Goal: Transaction & Acquisition: Purchase product/service

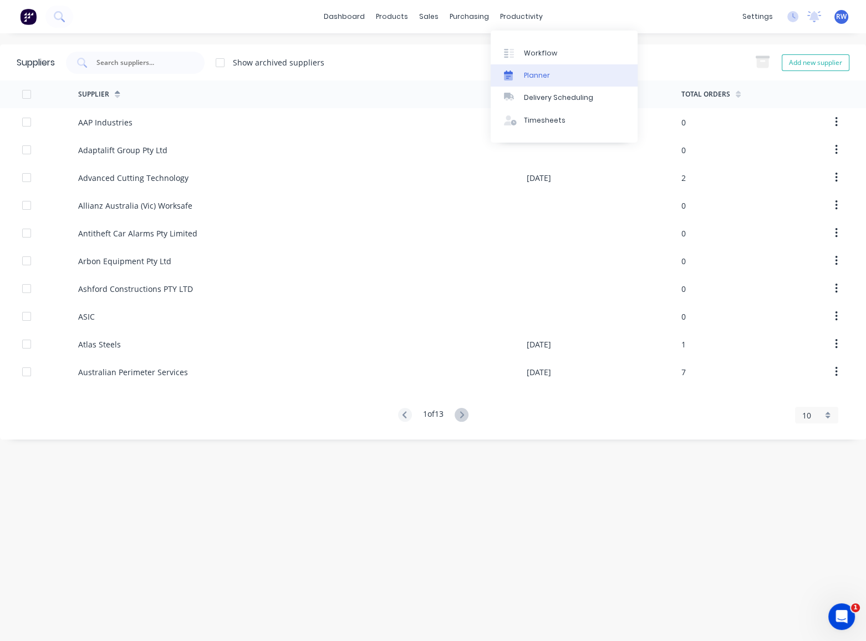
click at [524, 85] on link "Planner" at bounding box center [564, 75] width 147 height 22
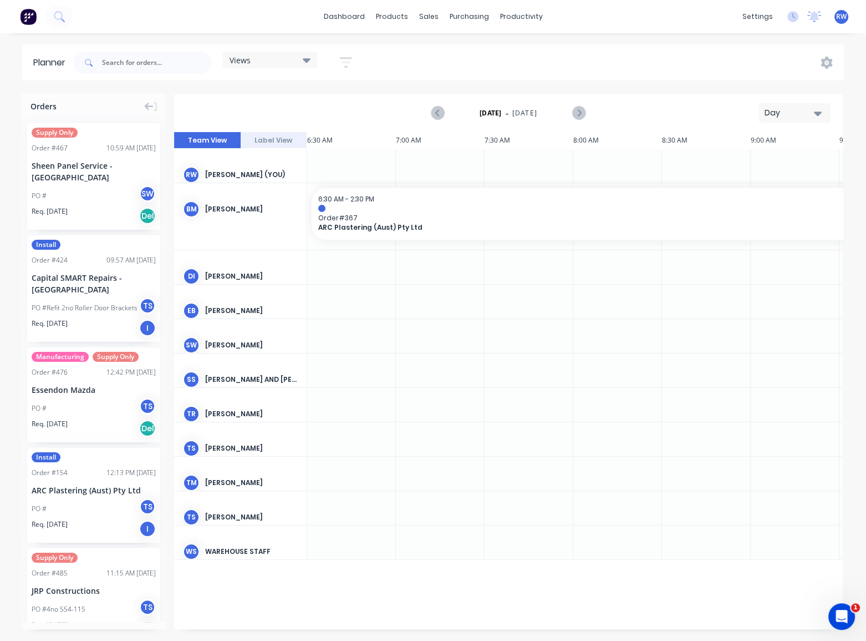
click at [800, 111] on div "Day" at bounding box center [790, 113] width 51 height 12
click at [772, 193] on div "Month" at bounding box center [775, 187] width 110 height 22
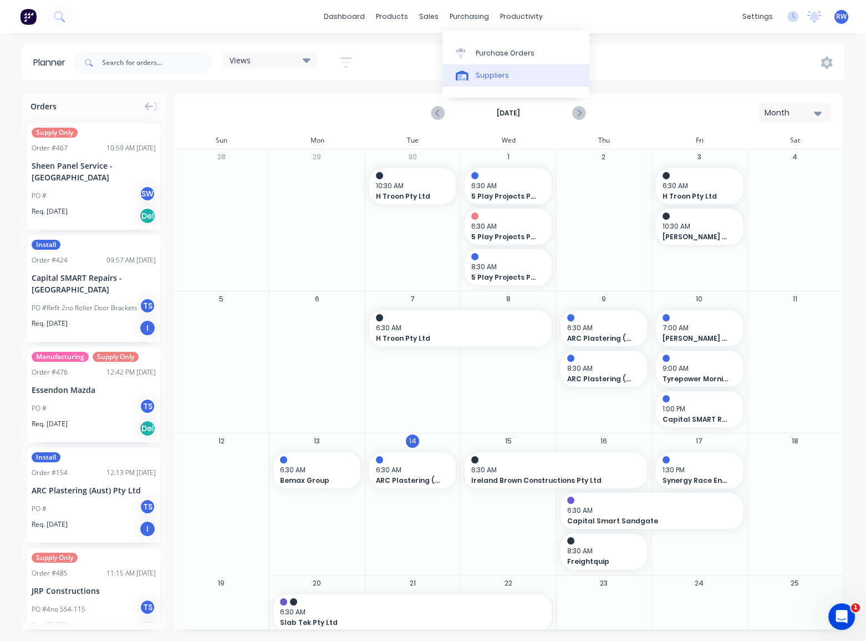
click at [476, 73] on div "Suppliers" at bounding box center [492, 75] width 33 height 10
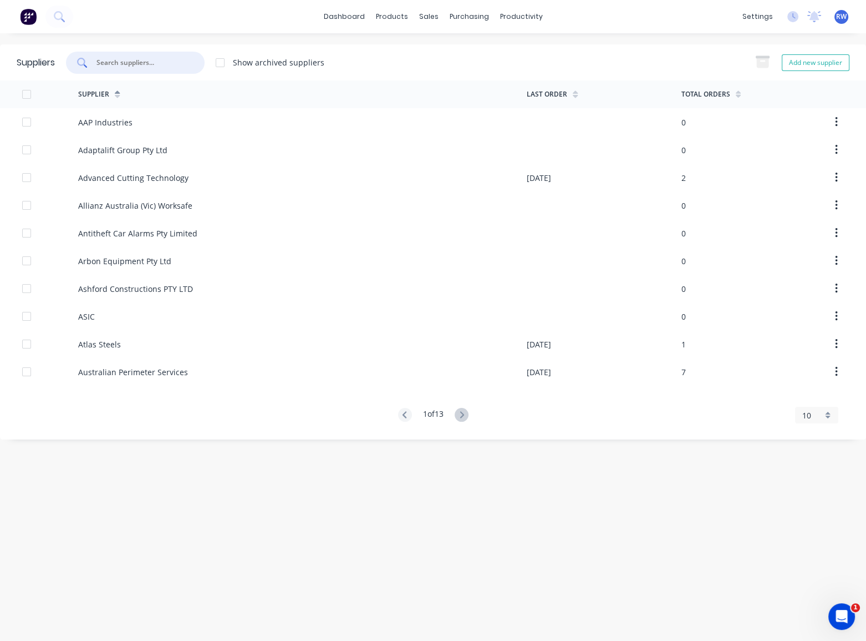
click at [134, 59] on input "text" at bounding box center [141, 62] width 92 height 11
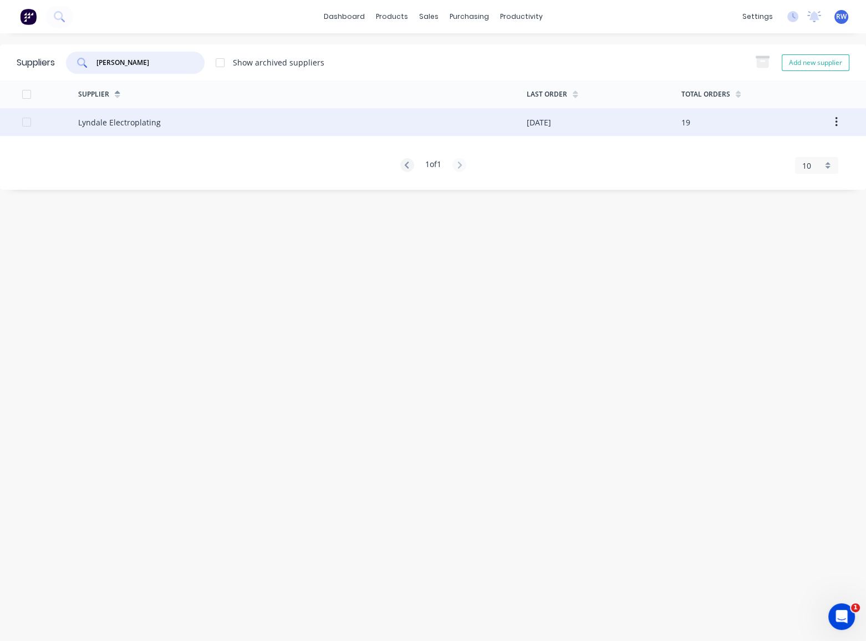
type input "[PERSON_NAME]"
click at [133, 119] on div "Lyndale Electroplating" at bounding box center [119, 122] width 83 height 12
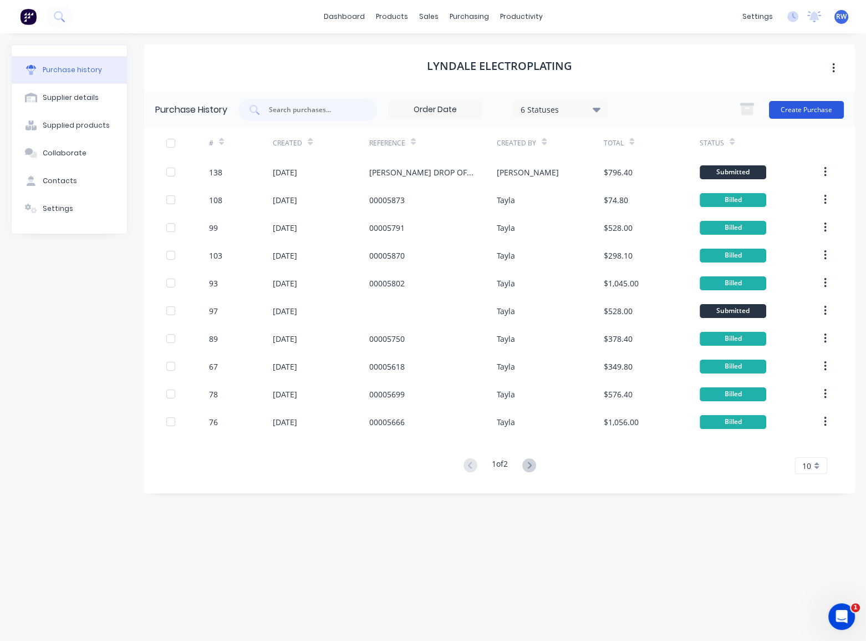
click at [804, 113] on button "Create Purchase" at bounding box center [806, 110] width 75 height 18
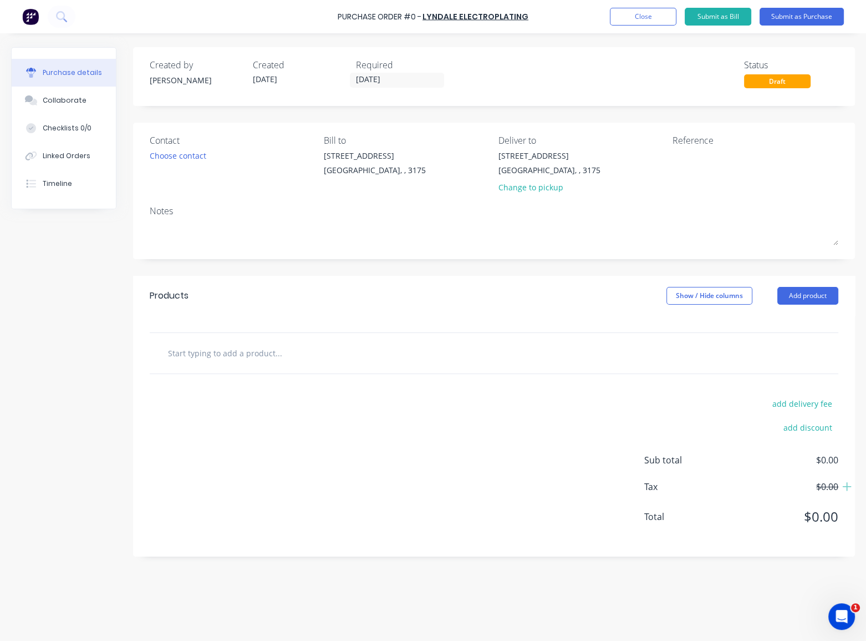
click at [169, 163] on div "Contact Choose contact" at bounding box center [233, 166] width 166 height 65
click at [170, 158] on div "Choose contact" at bounding box center [178, 156] width 57 height 12
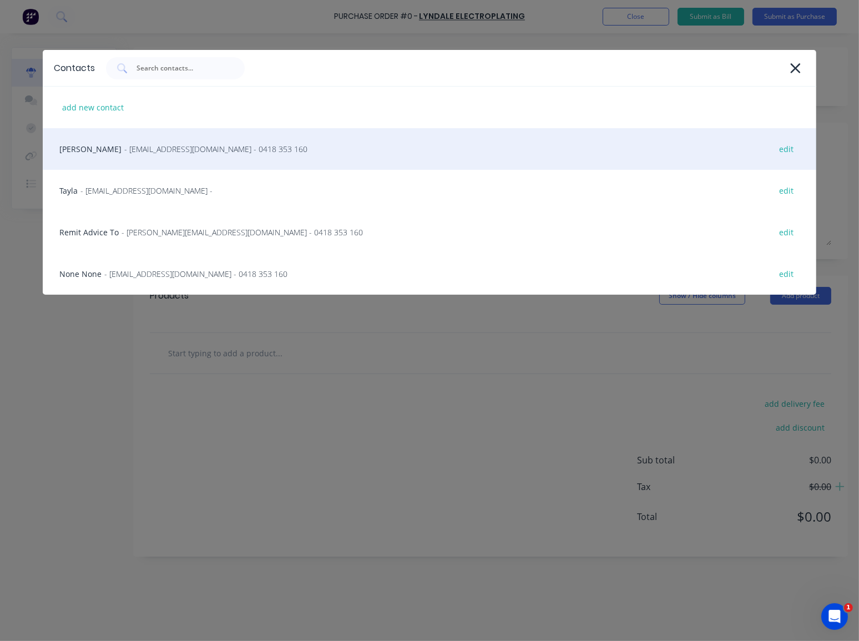
click at [171, 153] on span "- [EMAIL_ADDRESS][DOMAIN_NAME] - 0418 353 160" at bounding box center [215, 149] width 183 height 12
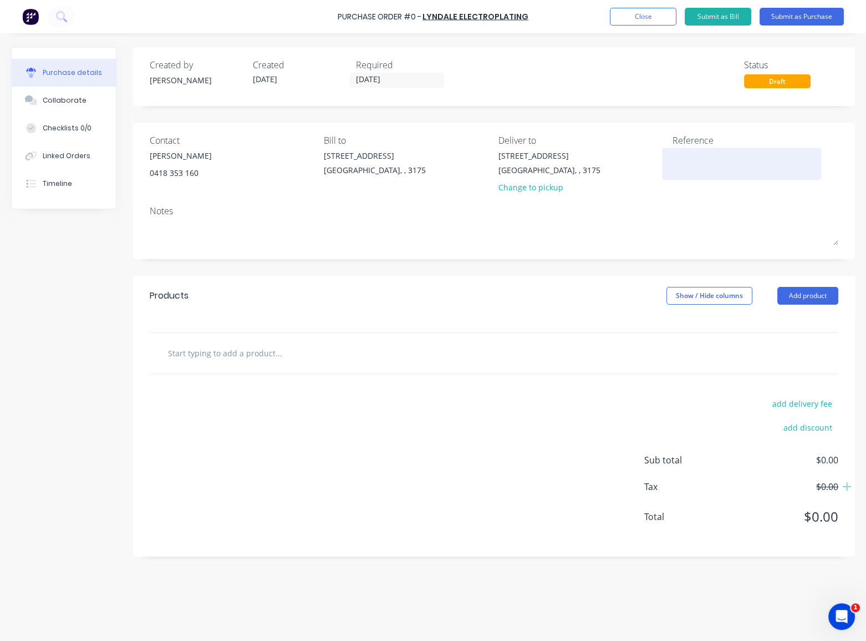
click at [682, 153] on textarea at bounding box center [742, 162] width 139 height 25
type textarea "[PERSON_NAME] dropped off [DATE]"
type textarea "x"
type textarea "[PERSON_NAME] dropped off [DATE]"
click at [797, 289] on button "Add product" at bounding box center [808, 296] width 61 height 18
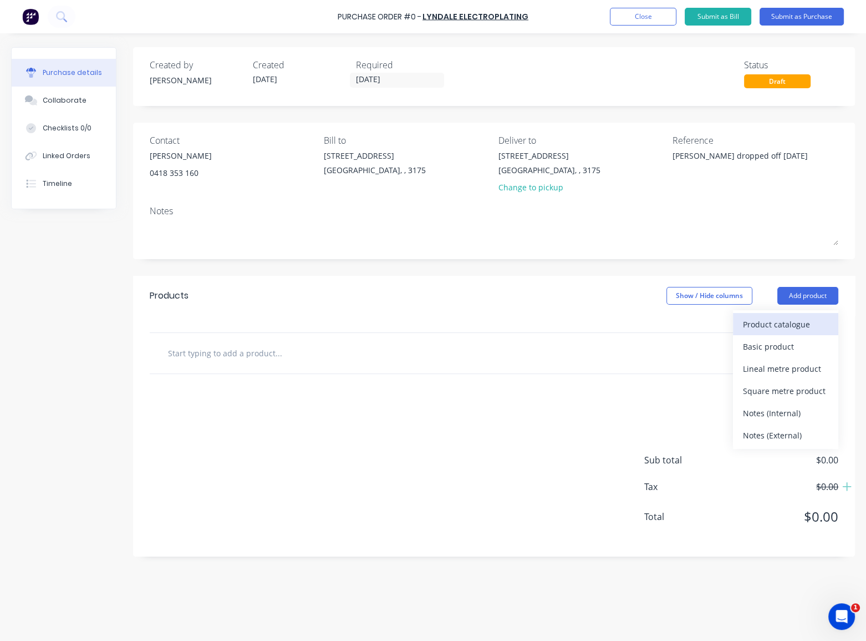
click at [759, 289] on div "Product catalogue" at bounding box center [785, 324] width 85 height 16
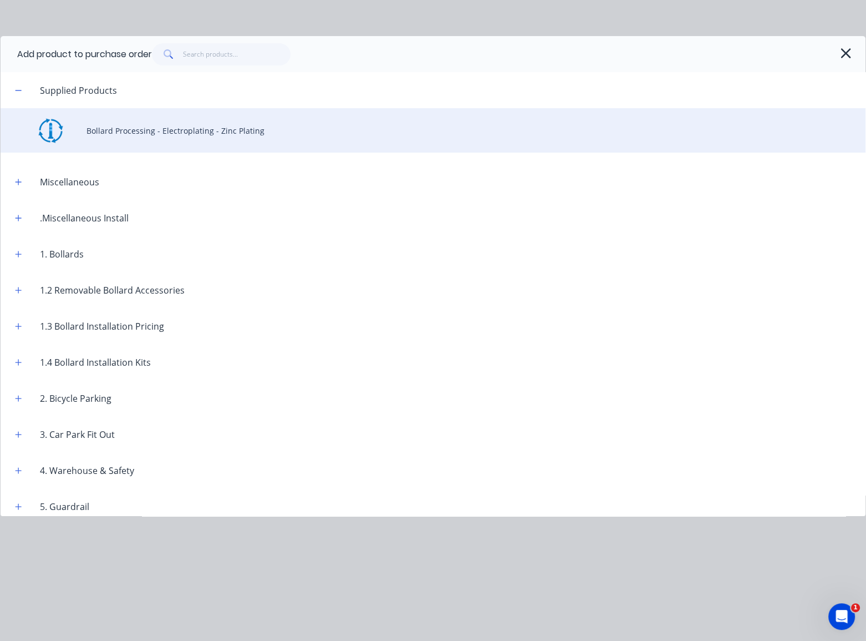
click at [132, 130] on div "Bollard Processing - Electroplating - Zinc Plating" at bounding box center [433, 130] width 865 height 44
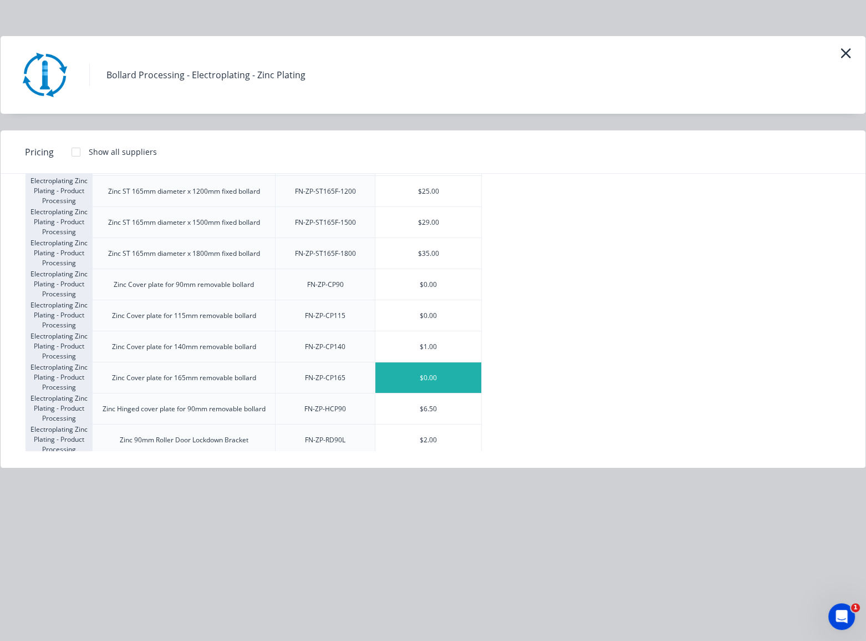
scroll to position [1588, 0]
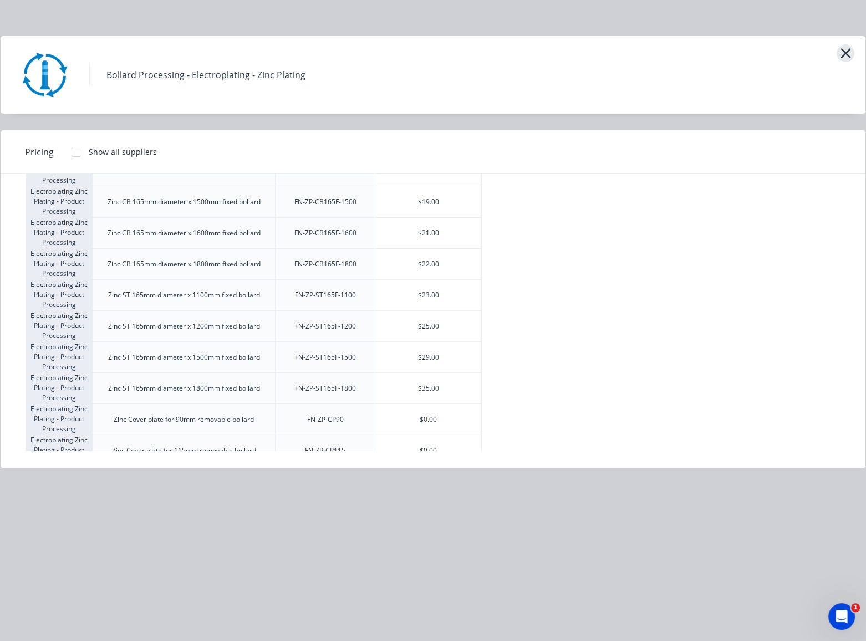
click at [849, 53] on icon "button" at bounding box center [846, 53] width 12 height 16
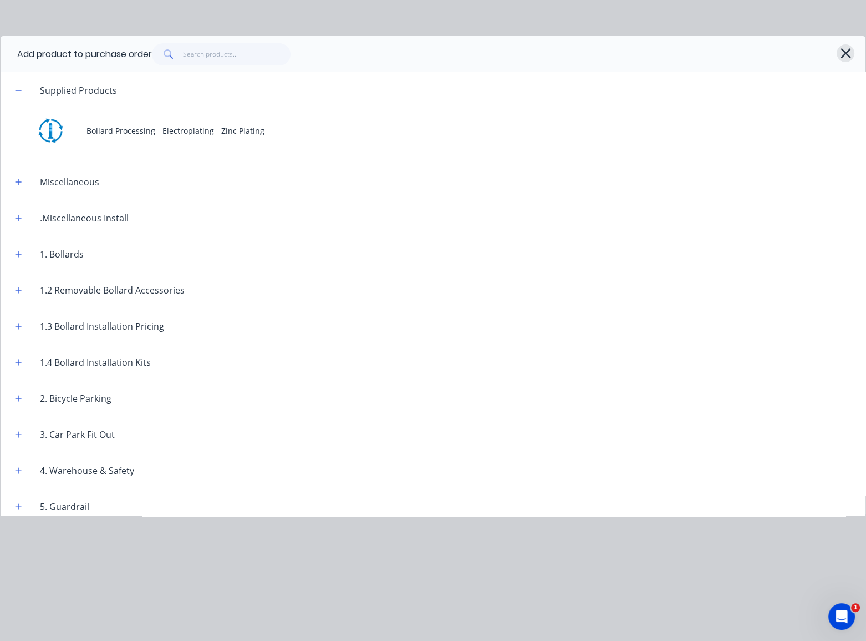
click at [845, 50] on icon "button" at bounding box center [846, 53] width 12 height 16
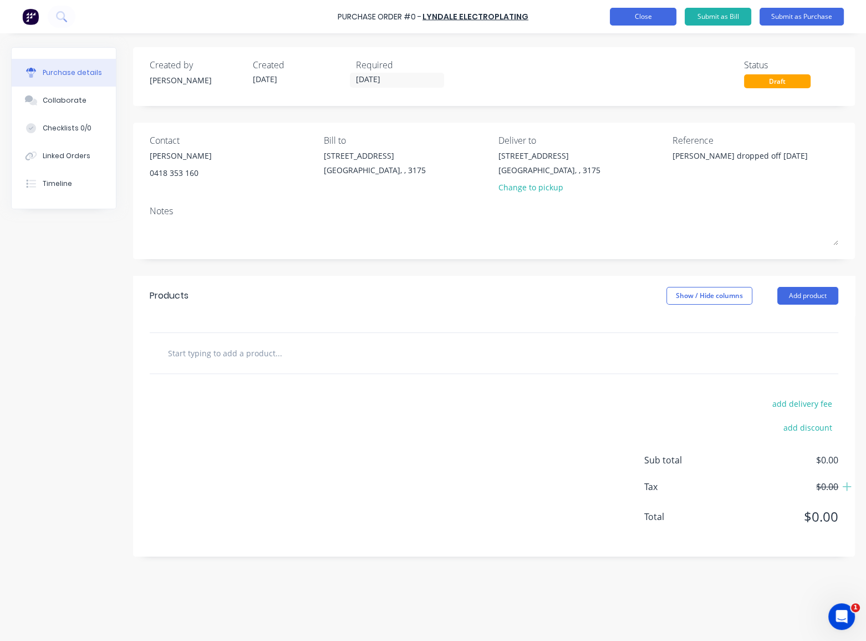
type textarea "x"
click at [648, 23] on button "Close" at bounding box center [643, 17] width 67 height 18
